Goal: Book appointment/travel/reservation

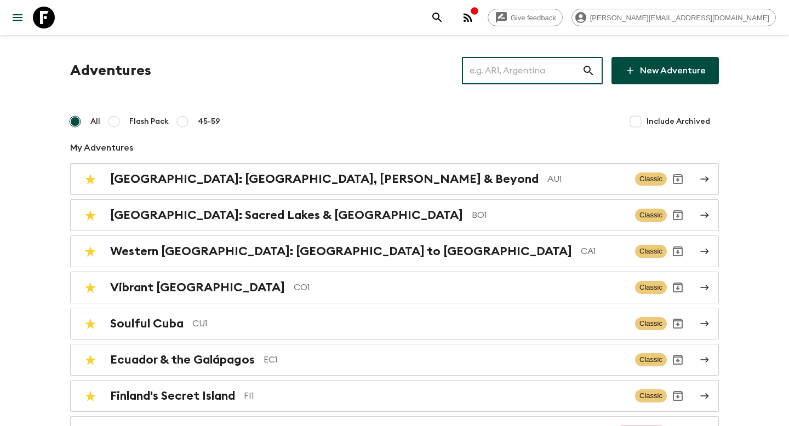
click at [499, 71] on input "text" at bounding box center [522, 70] width 120 height 31
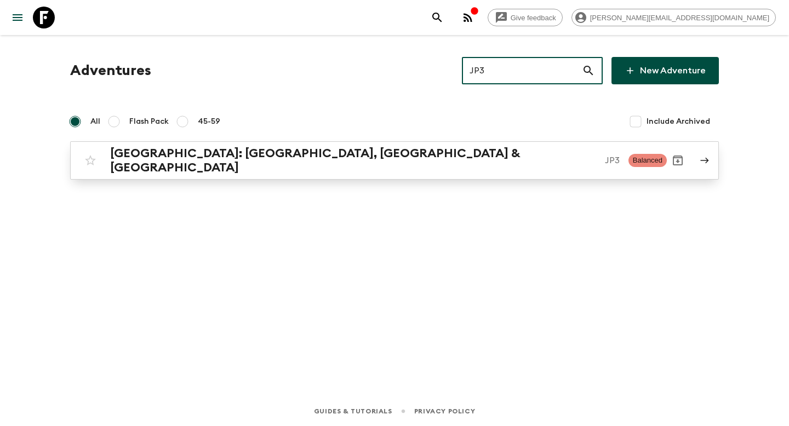
type input "JP3"
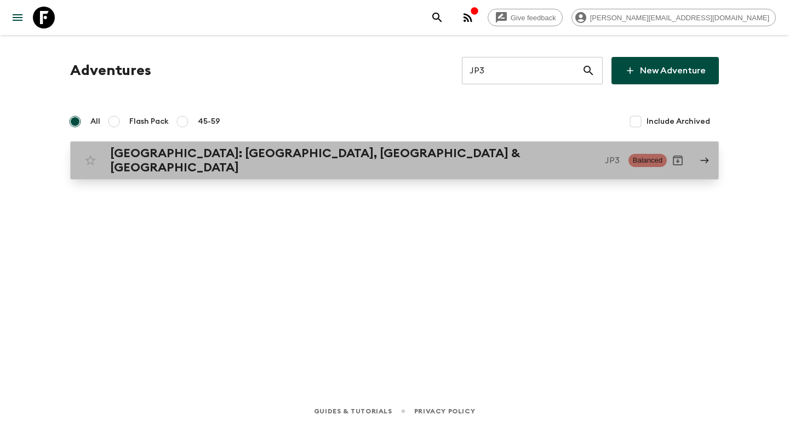
click at [605, 154] on p "JP3" at bounding box center [612, 160] width 15 height 13
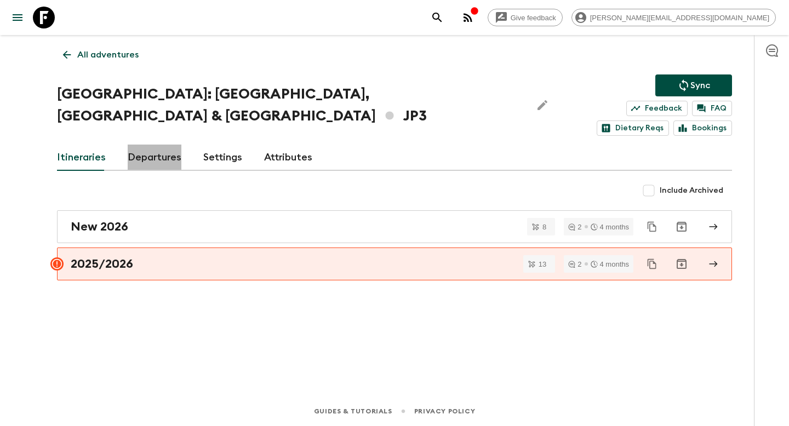
click at [158, 145] on link "Departures" at bounding box center [155, 158] width 54 height 26
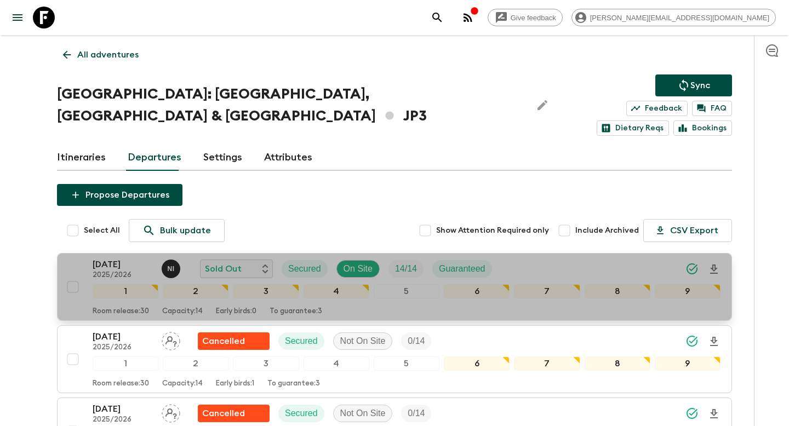
click at [128, 258] on p "[DATE]" at bounding box center [123, 264] width 60 height 13
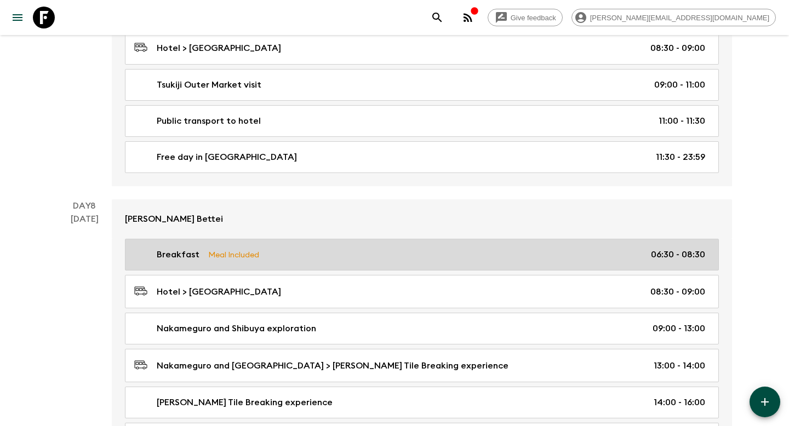
scroll to position [2307, 0]
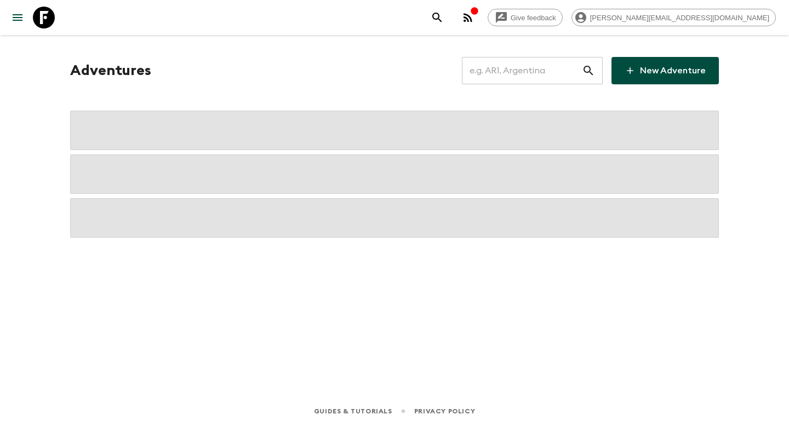
click at [529, 72] on input "text" at bounding box center [522, 70] width 120 height 31
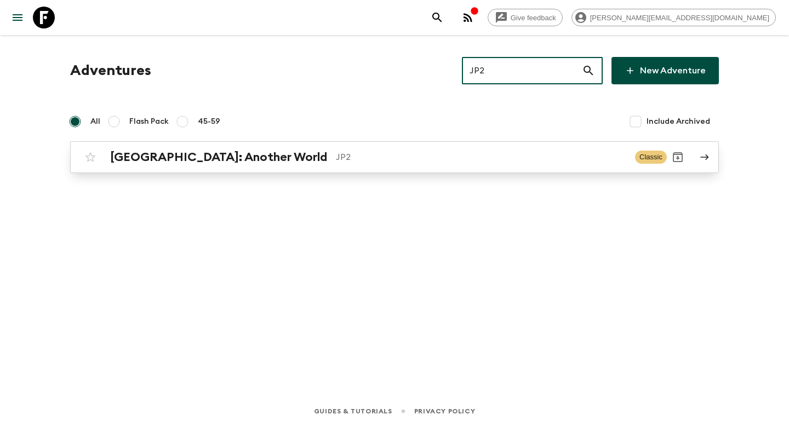
type input "JP2"
click at [380, 152] on p "JP2" at bounding box center [481, 157] width 290 height 13
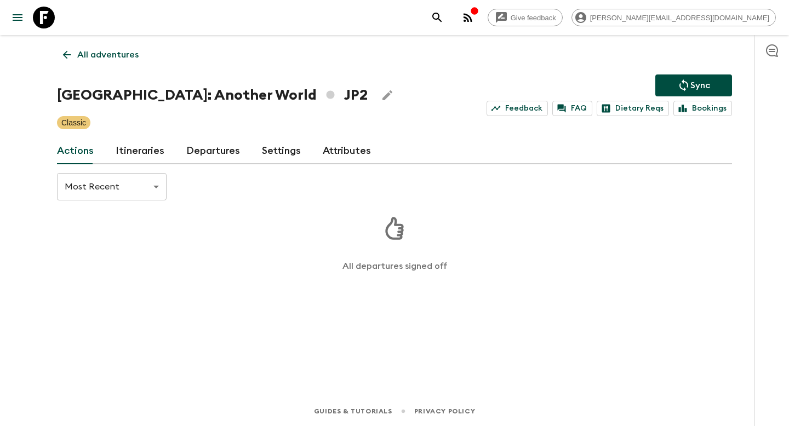
click at [148, 147] on link "Itineraries" at bounding box center [140, 151] width 49 height 26
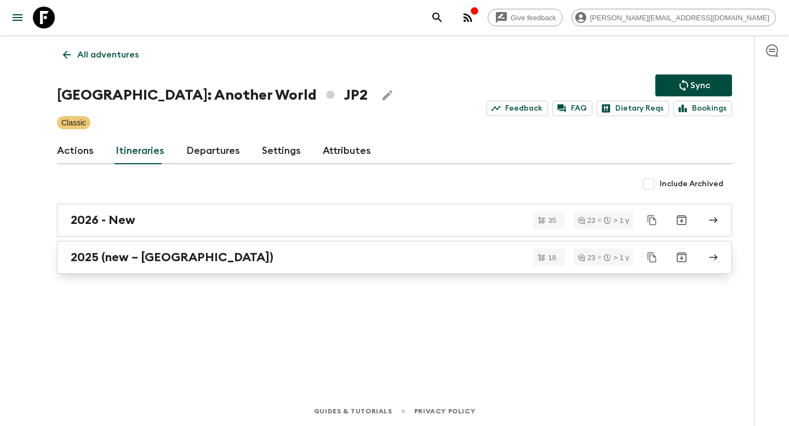
click at [132, 250] on h2 "2025 (new – Nara)" at bounding box center [172, 257] width 203 height 14
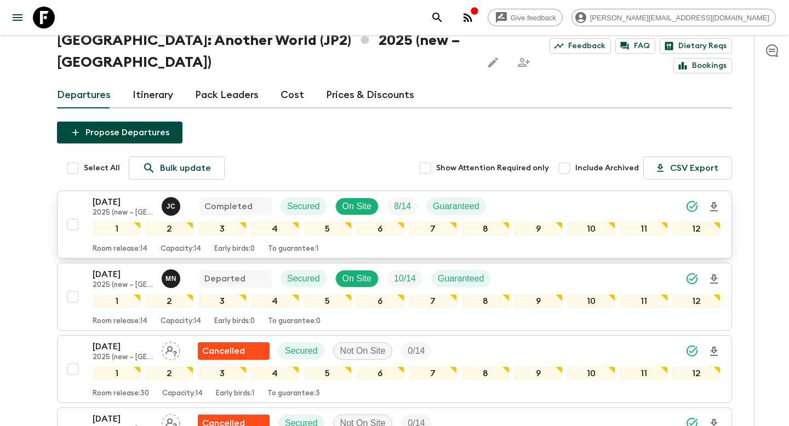
scroll to position [47, 0]
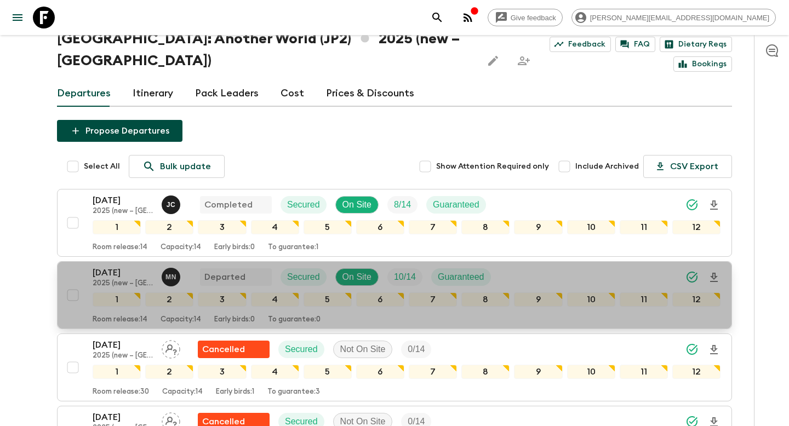
click at [112, 266] on p "06 Sep 2025" at bounding box center [123, 272] width 60 height 13
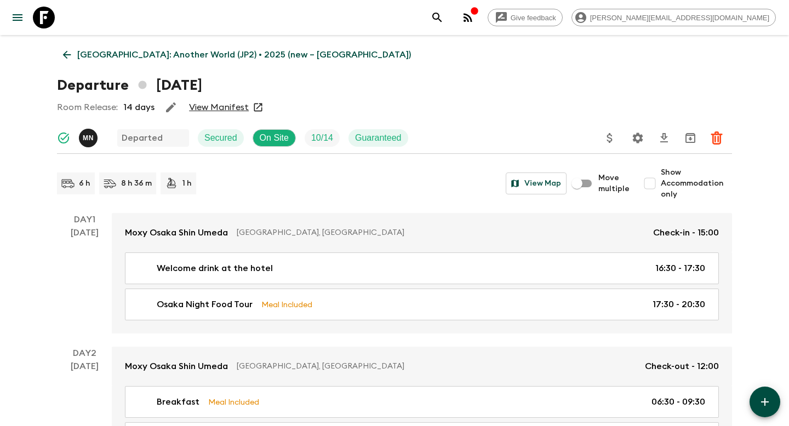
click at [109, 50] on p "Japan: Another World (JP2) • 2025 (new – Nara)" at bounding box center [244, 54] width 334 height 13
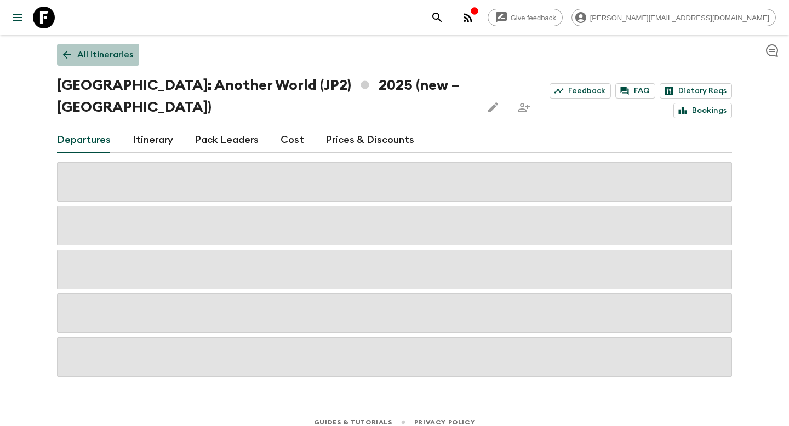
click at [104, 51] on p "All itineraries" at bounding box center [105, 54] width 56 height 13
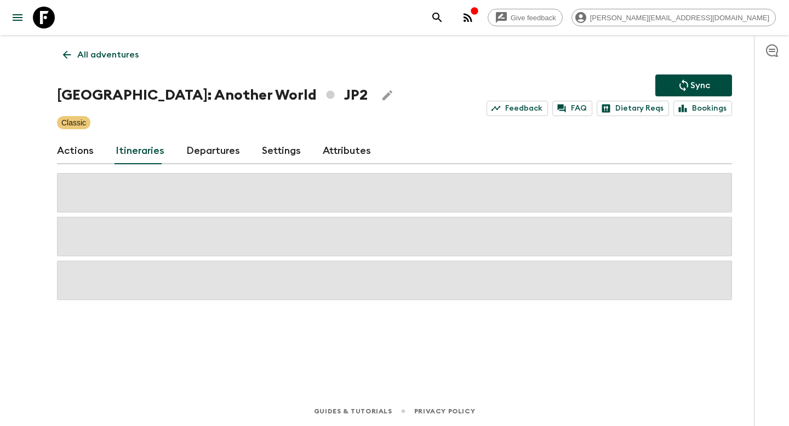
click at [127, 59] on p "All adventures" at bounding box center [107, 54] width 61 height 13
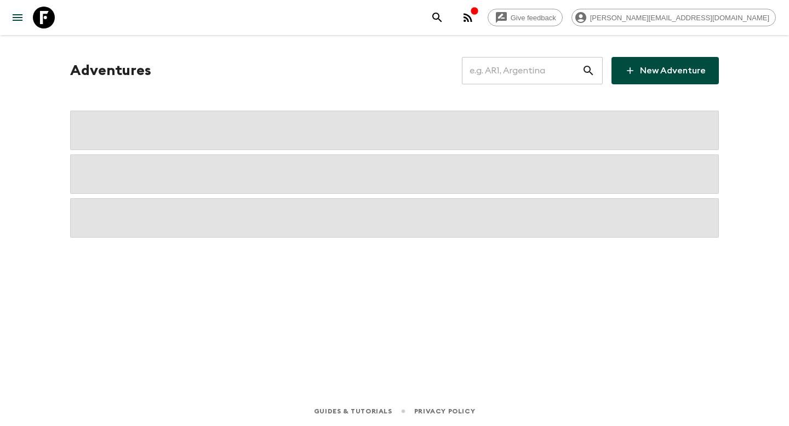
click at [528, 67] on input "text" at bounding box center [522, 70] width 120 height 31
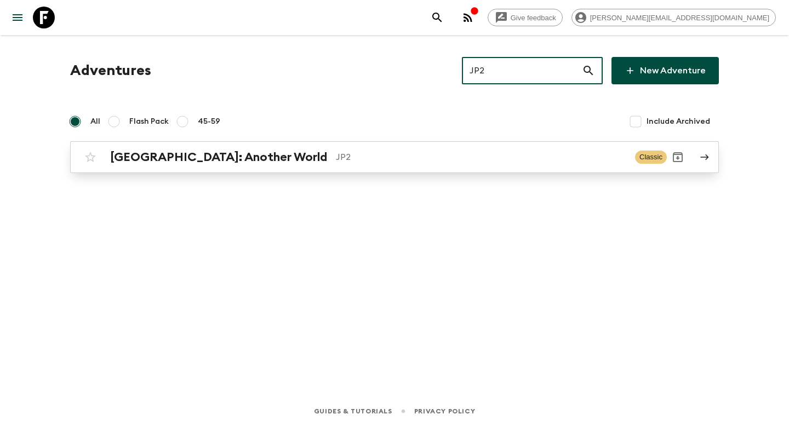
type input "JP2"
click at [353, 165] on div "Japan: Another World JP2 Classic" at bounding box center [372, 157] width 587 height 22
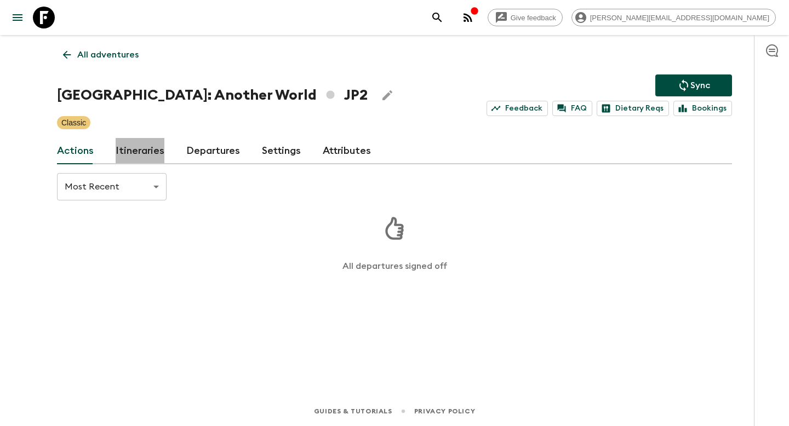
click at [141, 152] on link "Itineraries" at bounding box center [140, 151] width 49 height 26
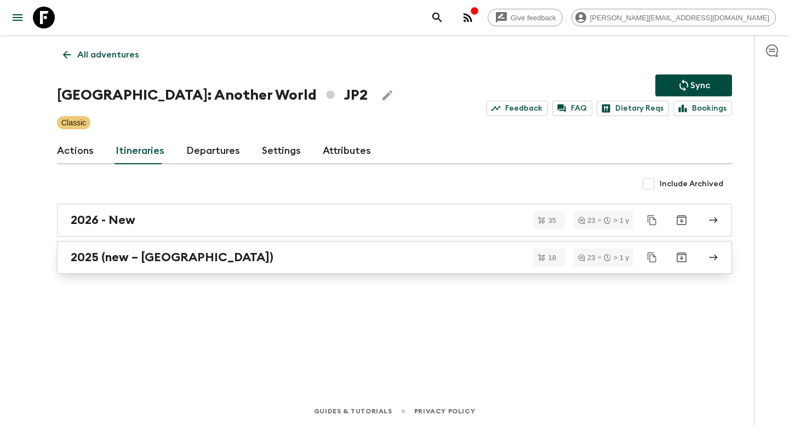
click at [125, 265] on link "2025 (new – Nara)" at bounding box center [394, 257] width 675 height 33
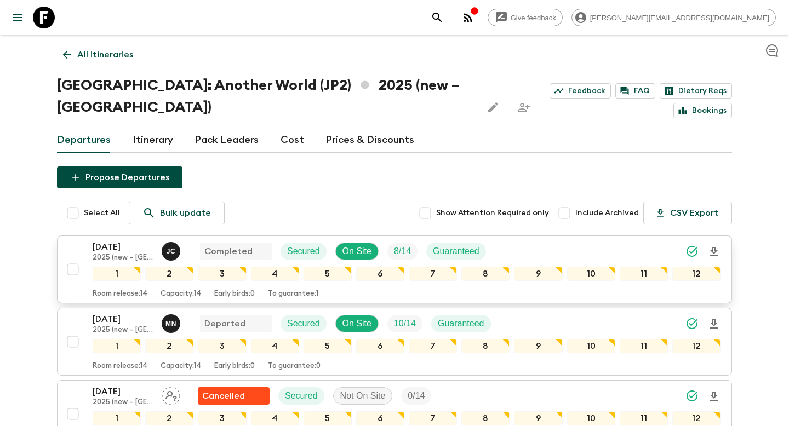
click at [125, 240] on p "23 Aug 2025" at bounding box center [123, 246] width 60 height 13
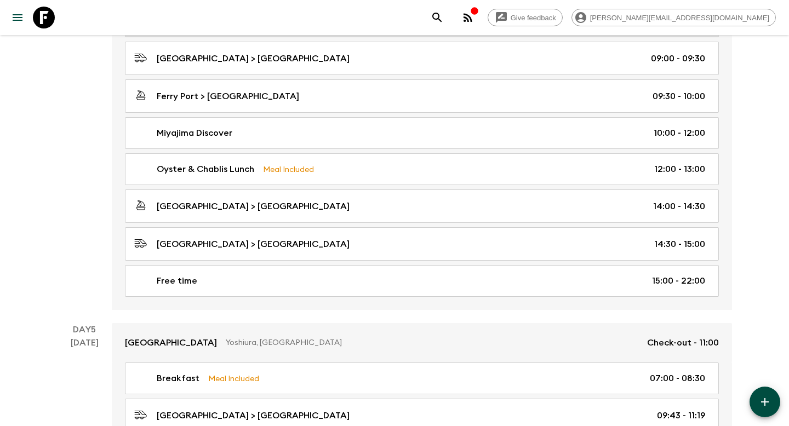
scroll to position [1280, 0]
